Goal: Task Accomplishment & Management: Use online tool/utility

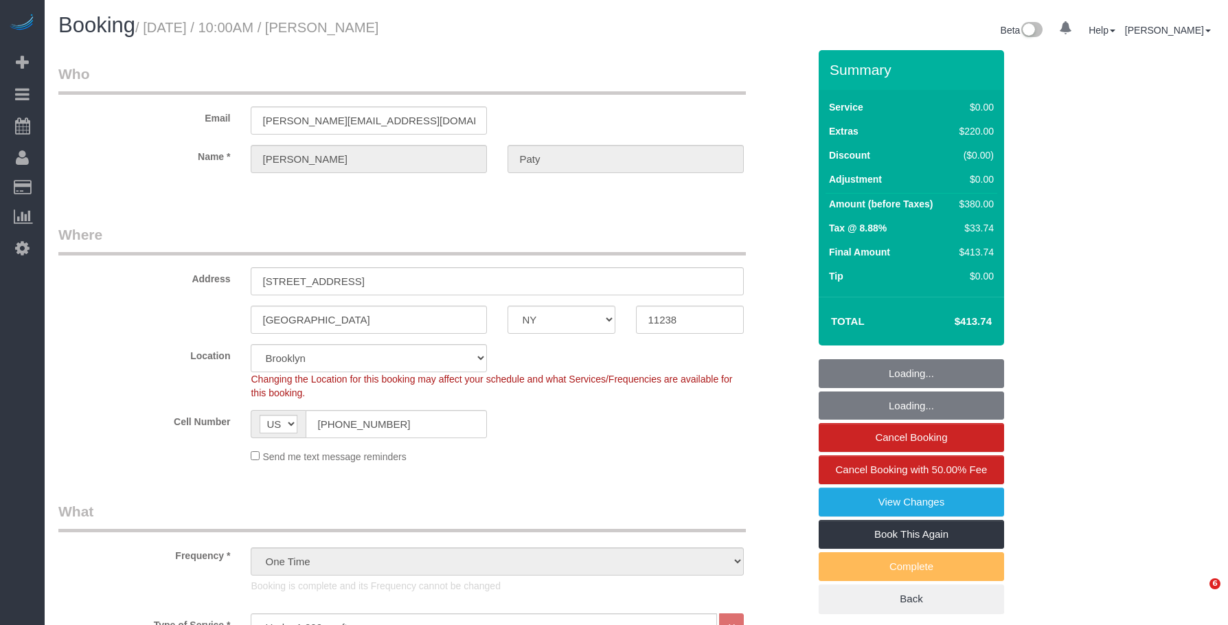
select select "NY"
select select "number:89"
select select "number:90"
select select "number:15"
select select "number:5"
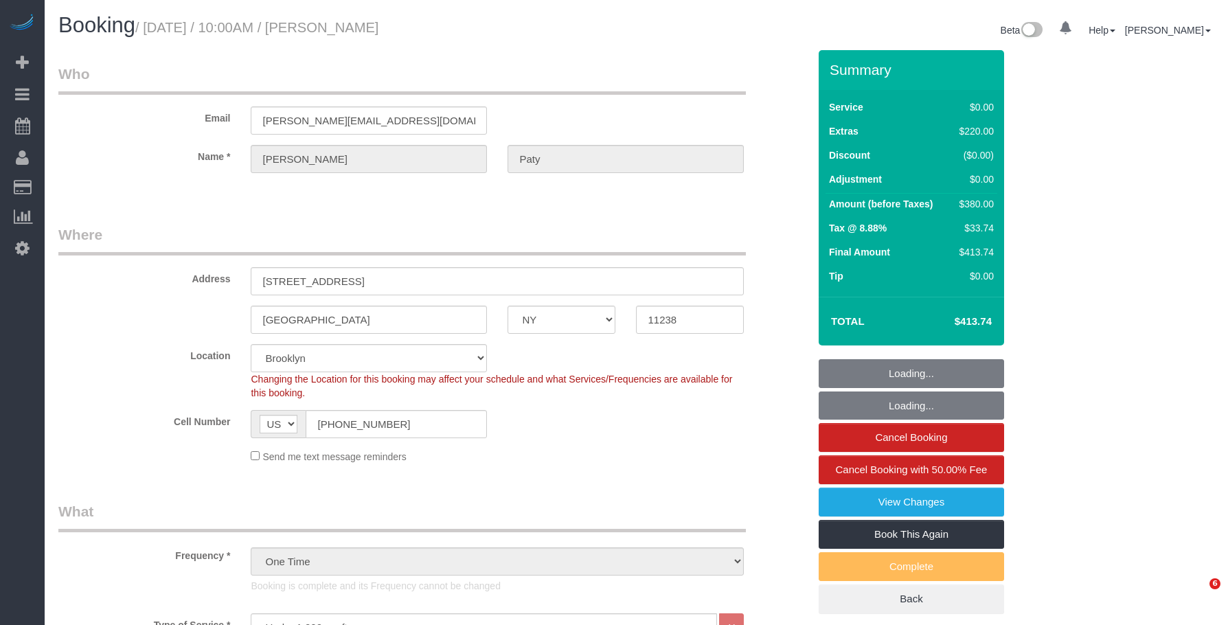
select select "object:1500"
select select "spot1"
select select "1"
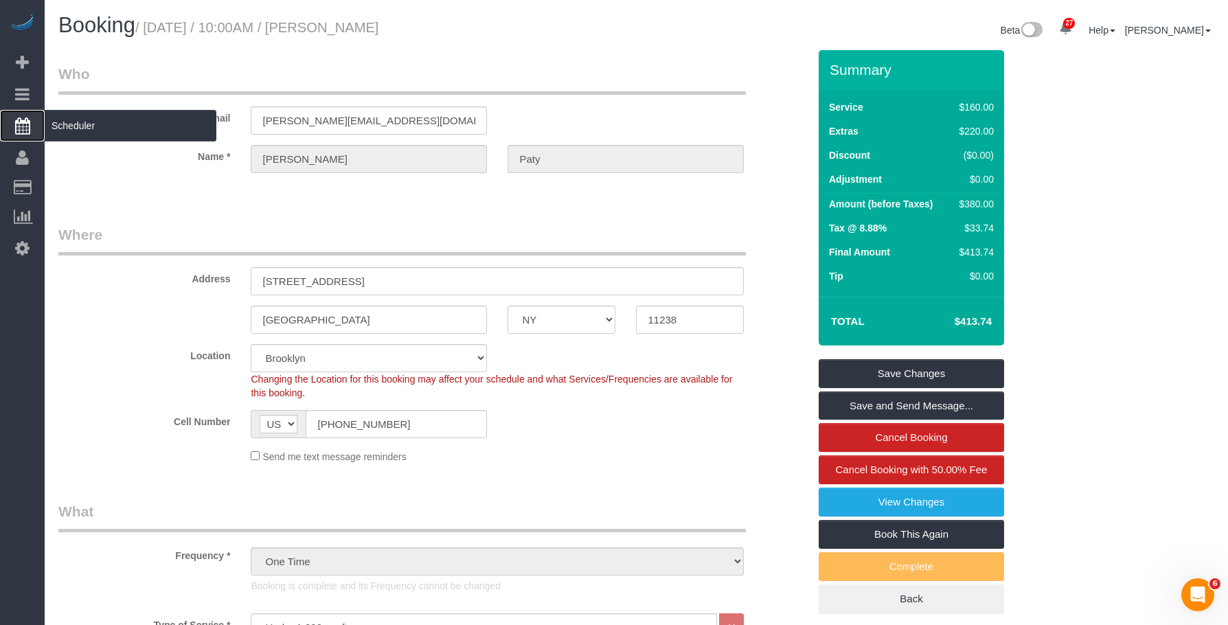
drag, startPoint x: 79, startPoint y: 127, endPoint x: 91, endPoint y: 113, distance: 18.0
click at [79, 127] on span "Scheduler" at bounding box center [131, 126] width 172 height 32
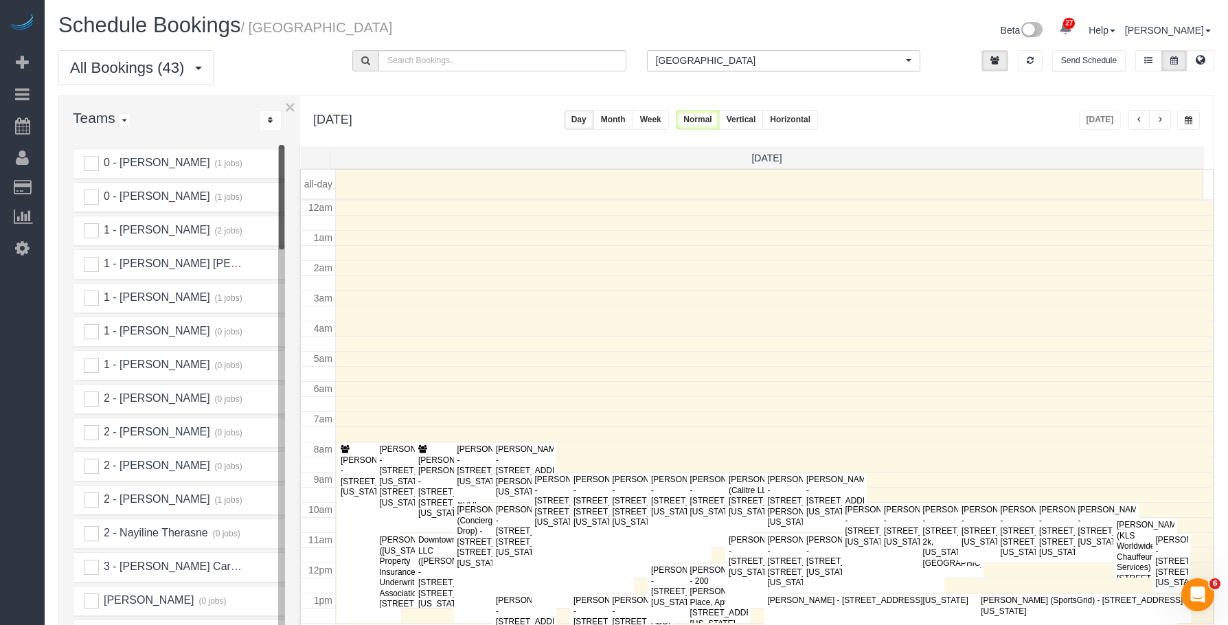
scroll to position [182, 0]
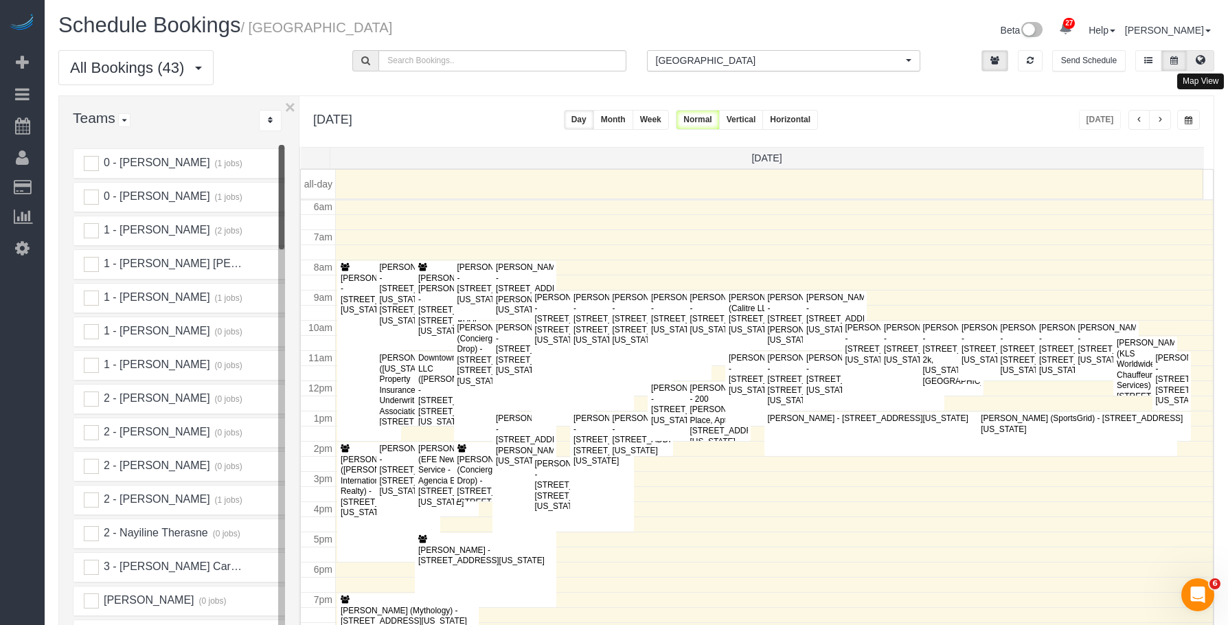
click at [1205, 60] on button at bounding box center [1200, 60] width 27 height 21
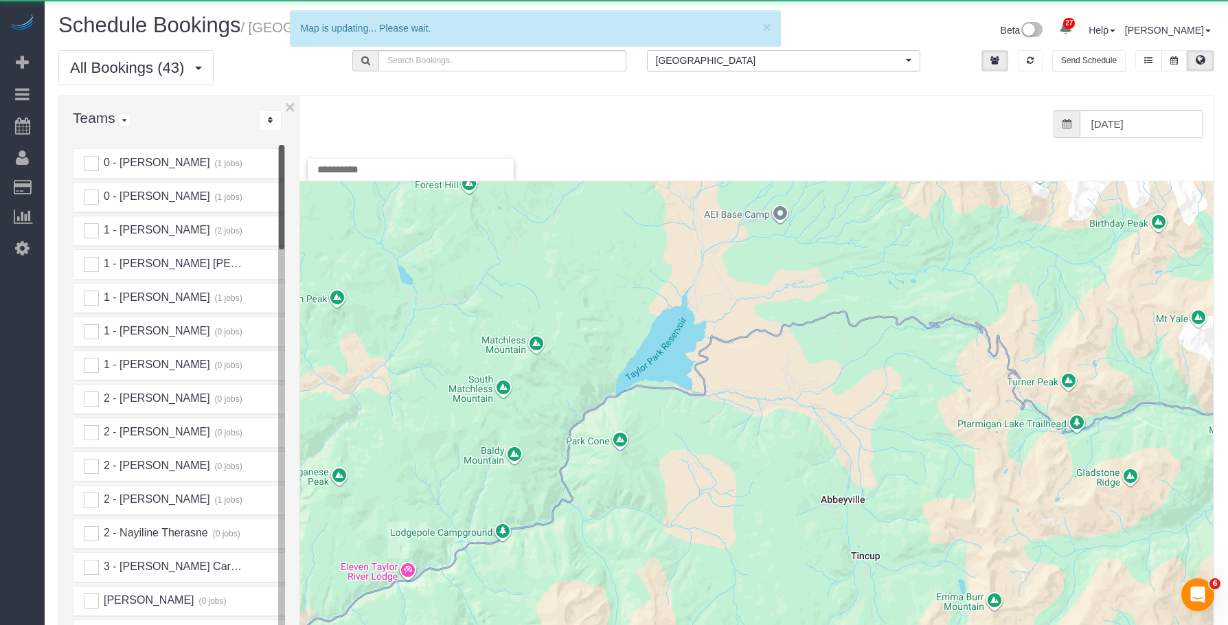
click at [793, 57] on span "[GEOGRAPHIC_DATA]" at bounding box center [779, 61] width 247 height 14
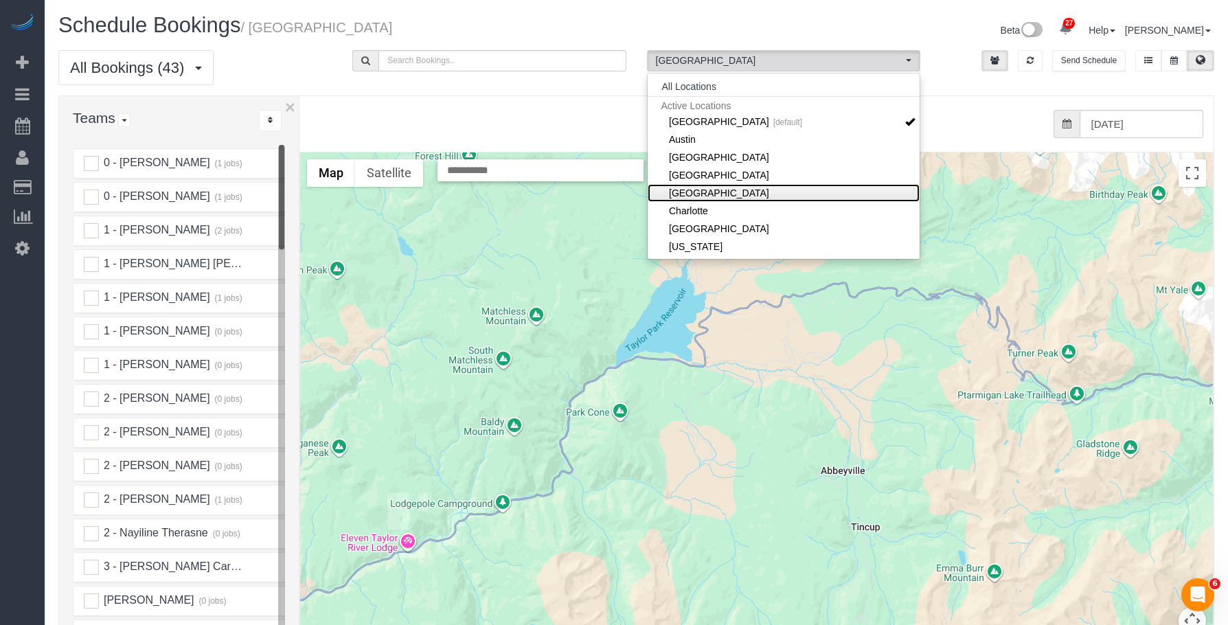
click at [766, 194] on link "[GEOGRAPHIC_DATA]" at bounding box center [784, 193] width 272 height 18
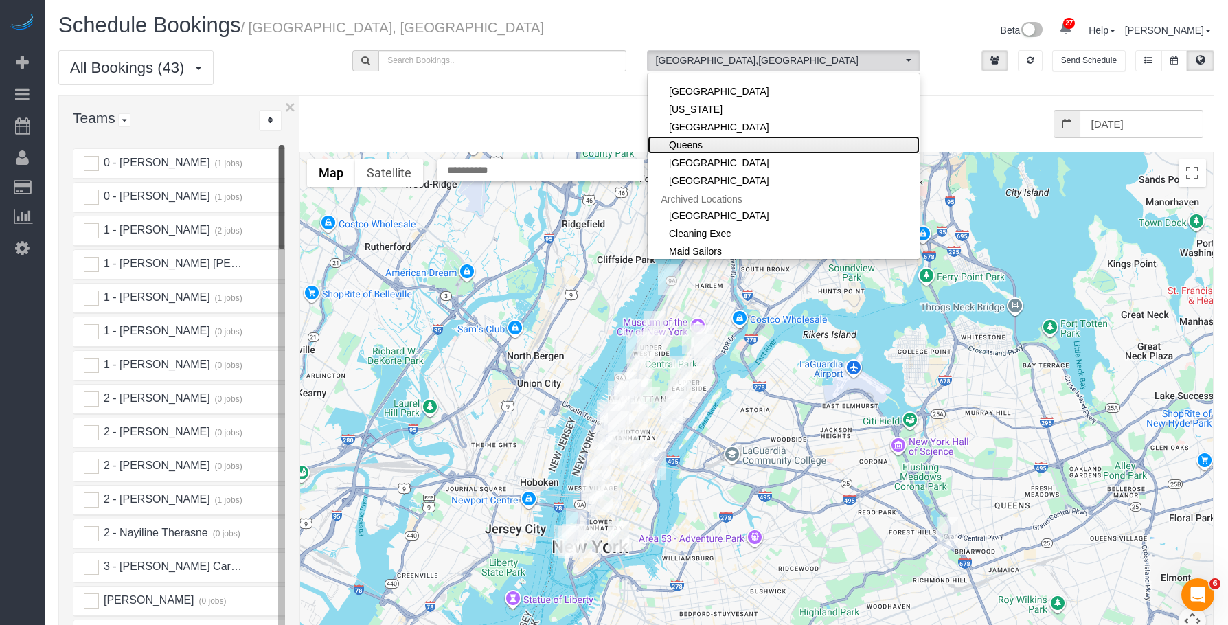
click at [718, 142] on link "Queens" at bounding box center [784, 145] width 272 height 18
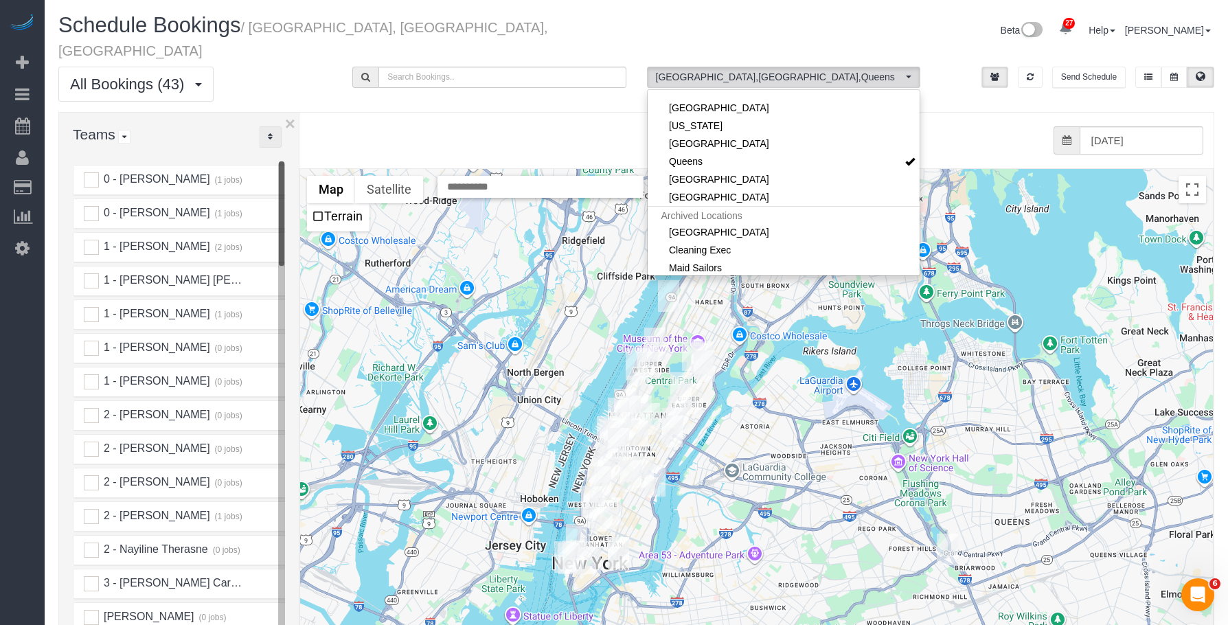
click at [266, 126] on button "..." at bounding box center [270, 136] width 23 height 21
click at [297, 171] on link "A-Z" at bounding box center [314, 180] width 109 height 18
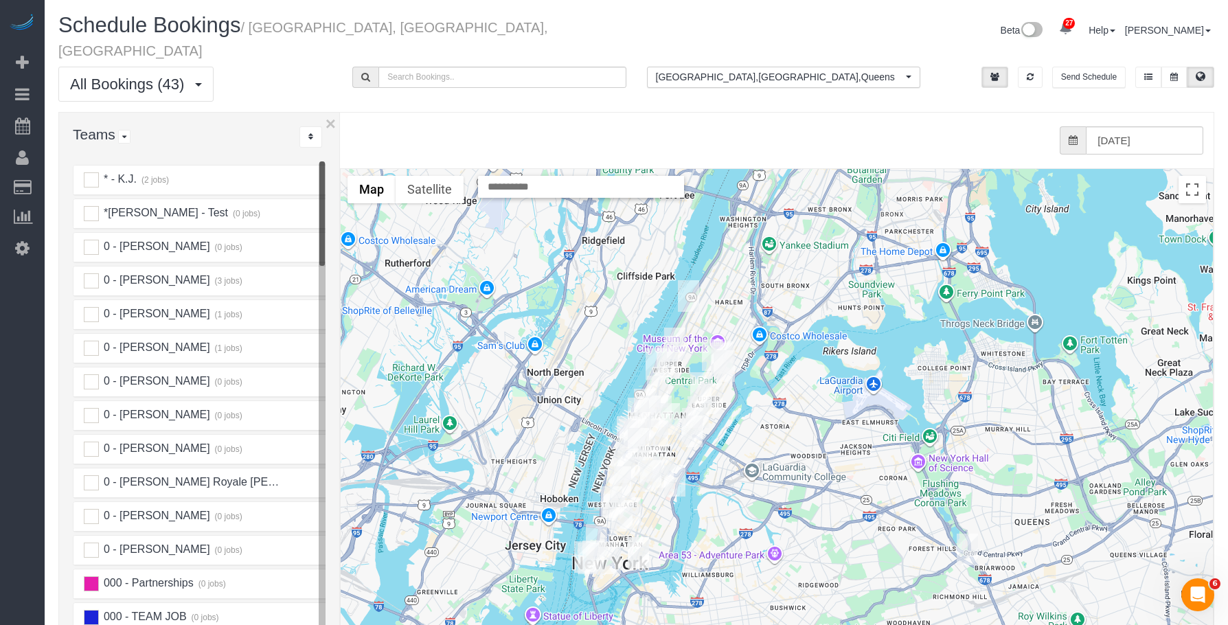
drag, startPoint x: 301, startPoint y: 141, endPoint x: 337, endPoint y: 141, distance: 36.4
click at [337, 141] on div "× Teams All Teams All Active Teams Active Teams For Location(s) Rating A-Z * - …" at bounding box center [636, 421] width 1156 height 619
